Goal: Transaction & Acquisition: Purchase product/service

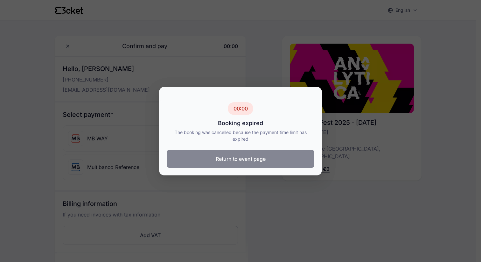
click at [248, 161] on button "Return to event page" at bounding box center [241, 159] width 148 height 18
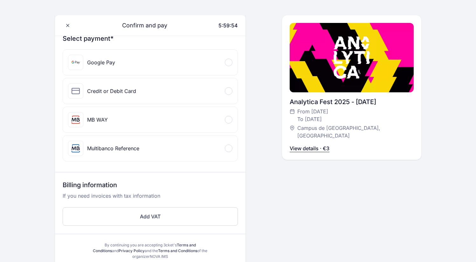
scroll to position [44, 0]
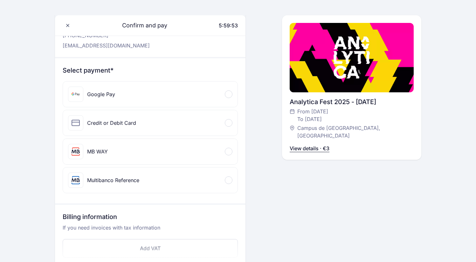
click at [171, 124] on div "Credit or Debit Card" at bounding box center [150, 122] width 175 height 25
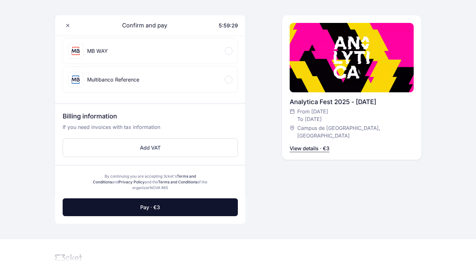
scroll to position [235, 0]
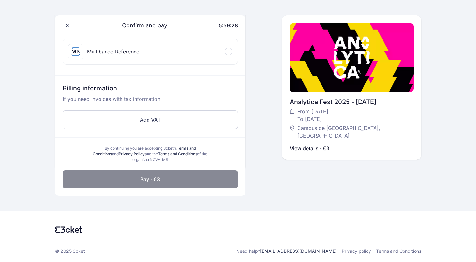
click at [140, 180] on button "Pay · €3" at bounding box center [150, 179] width 175 height 18
